Goal: Register for event/course

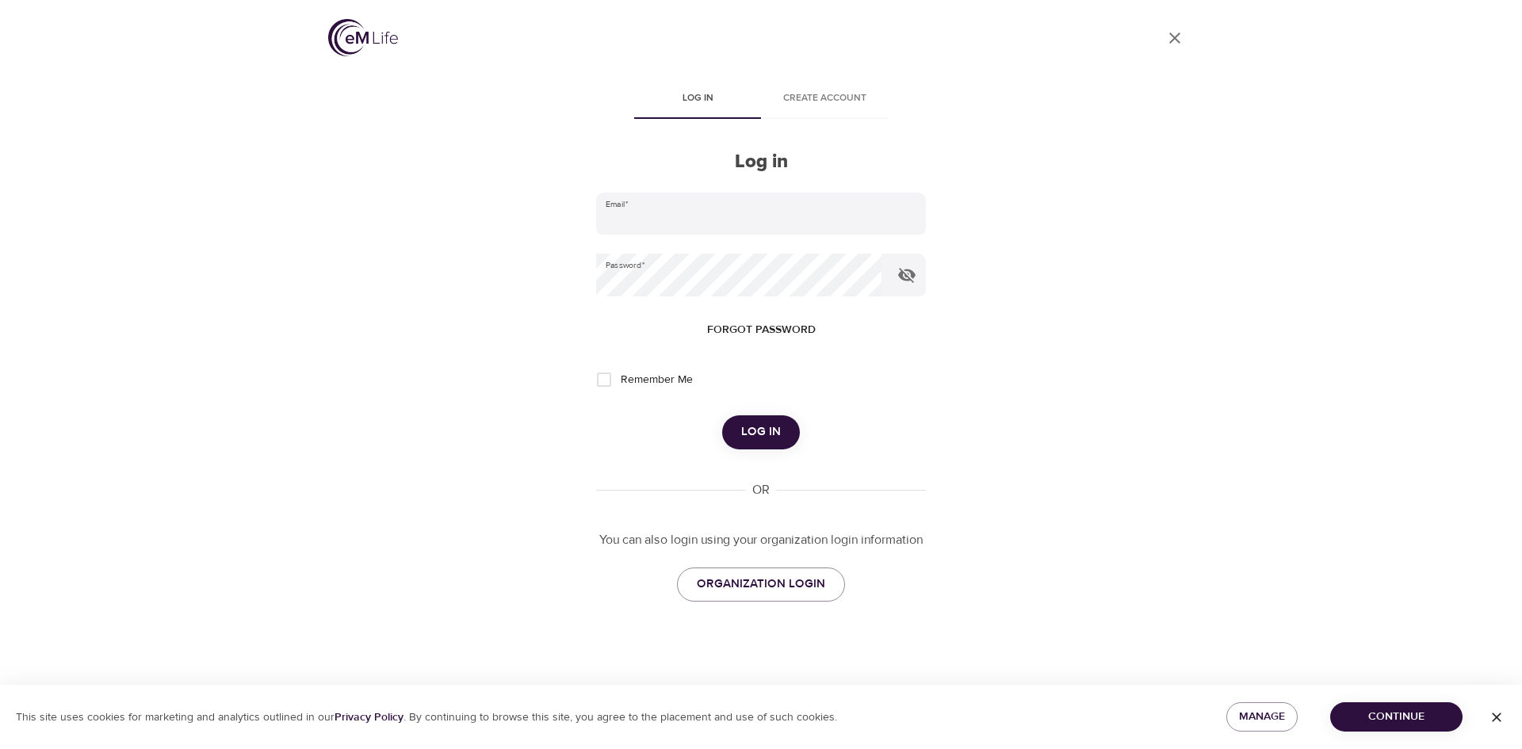
type input "[EMAIL_ADDRESS][DOMAIN_NAME]"
click at [752, 430] on span "Log in" at bounding box center [761, 432] width 40 height 21
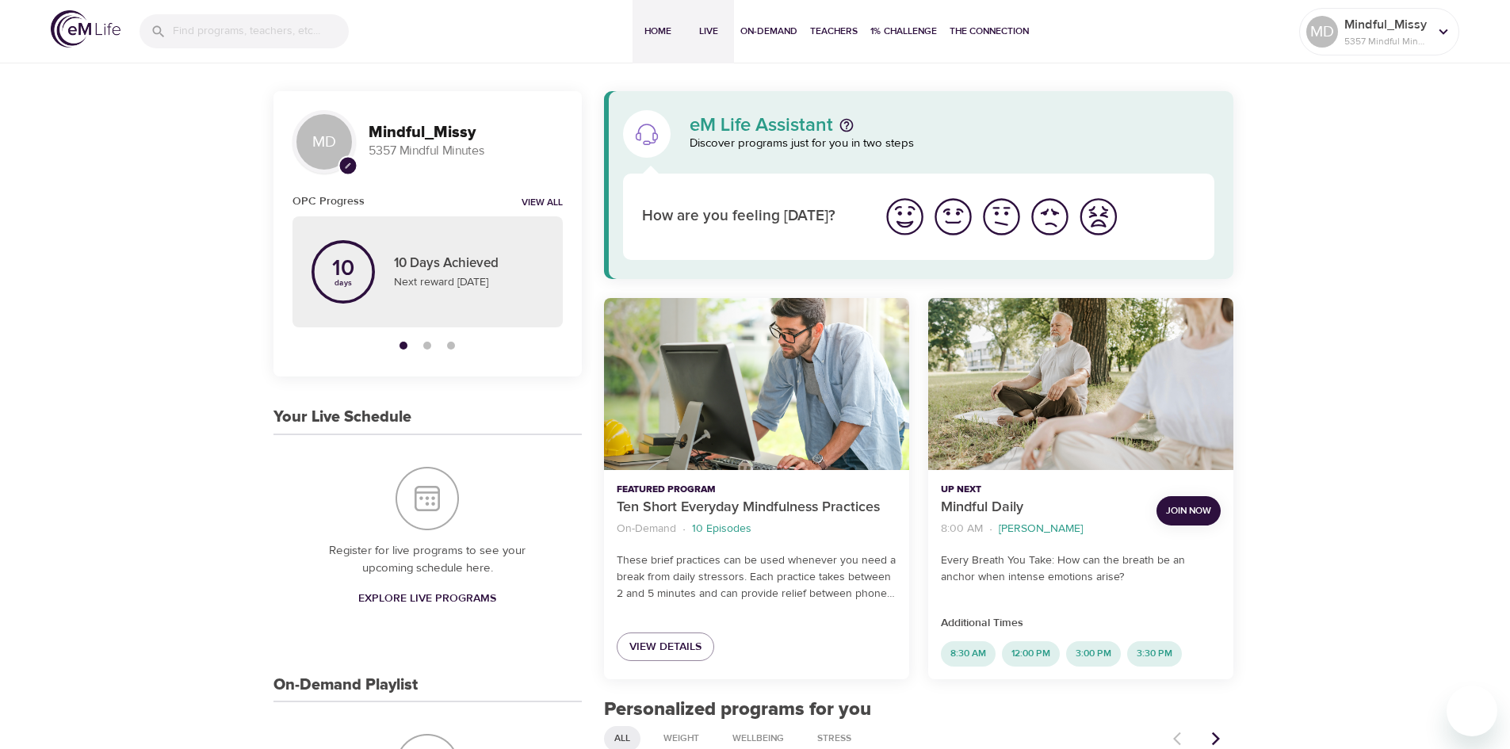
click at [706, 29] on span "Live" at bounding box center [709, 31] width 38 height 17
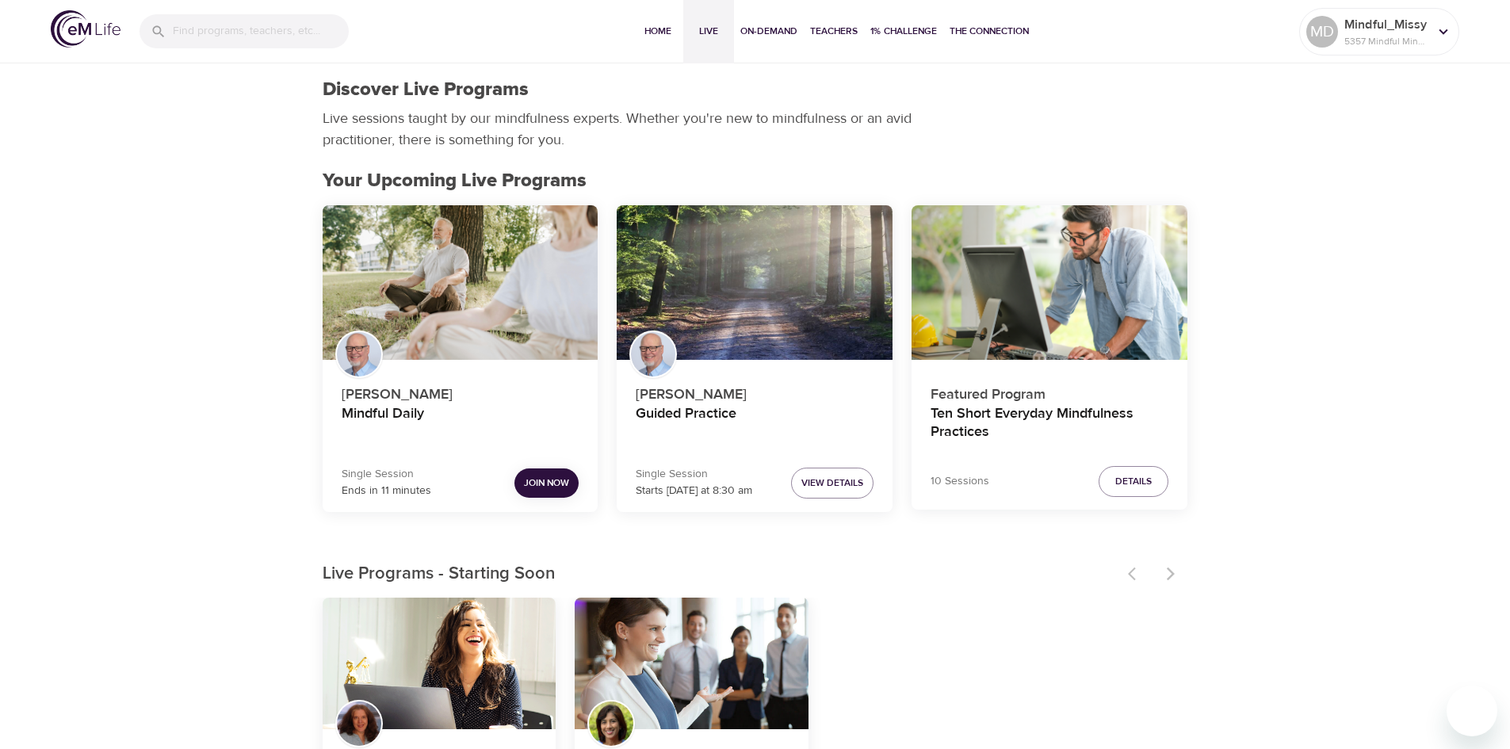
click at [533, 488] on span "Join Now" at bounding box center [546, 483] width 45 height 17
